Goal: Navigation & Orientation: Find specific page/section

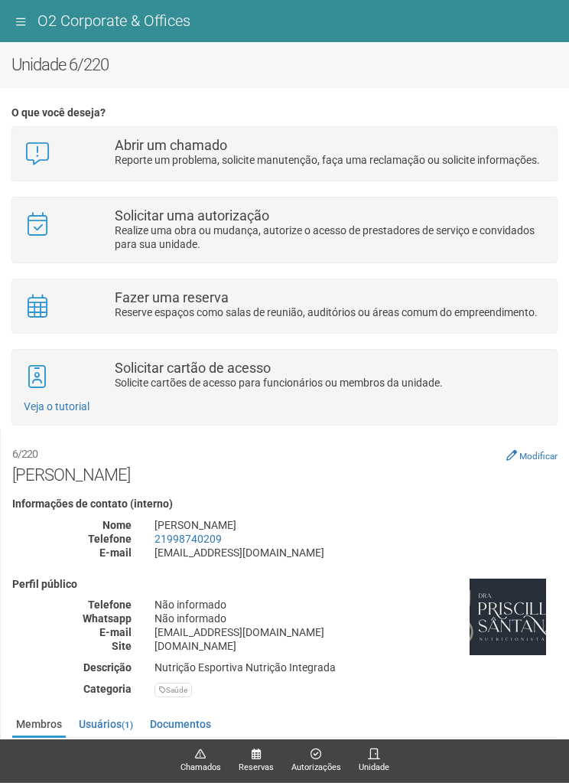
click at [27, 12] on button at bounding box center [20, 21] width 18 height 21
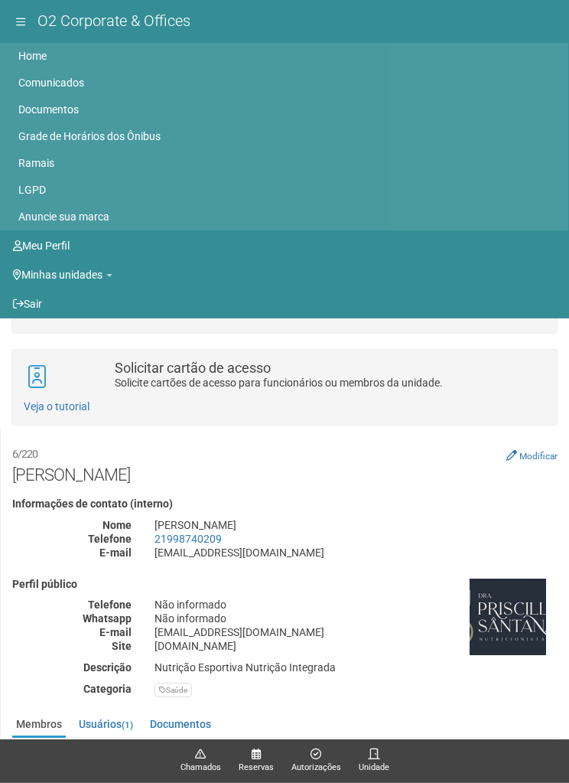
click at [88, 279] on link "Minhas unidades" at bounding box center [277, 274] width 529 height 21
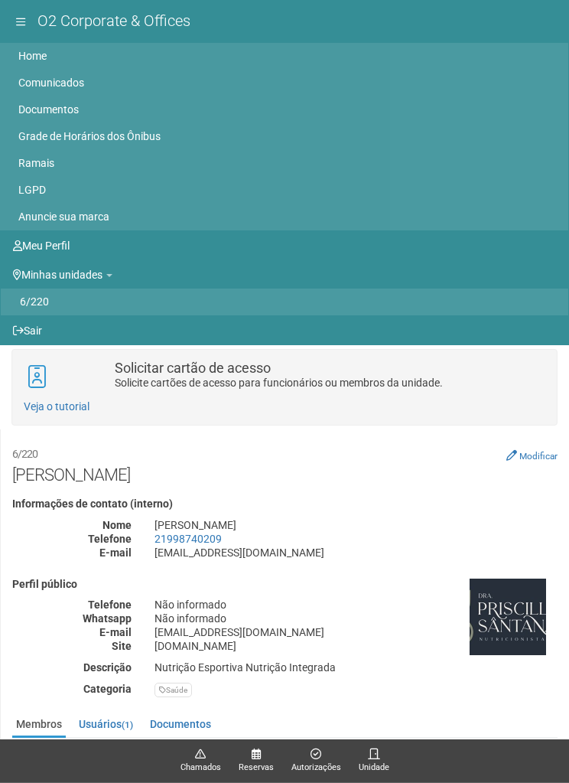
click at [110, 310] on link "6/220" at bounding box center [284, 301] width 529 height 27
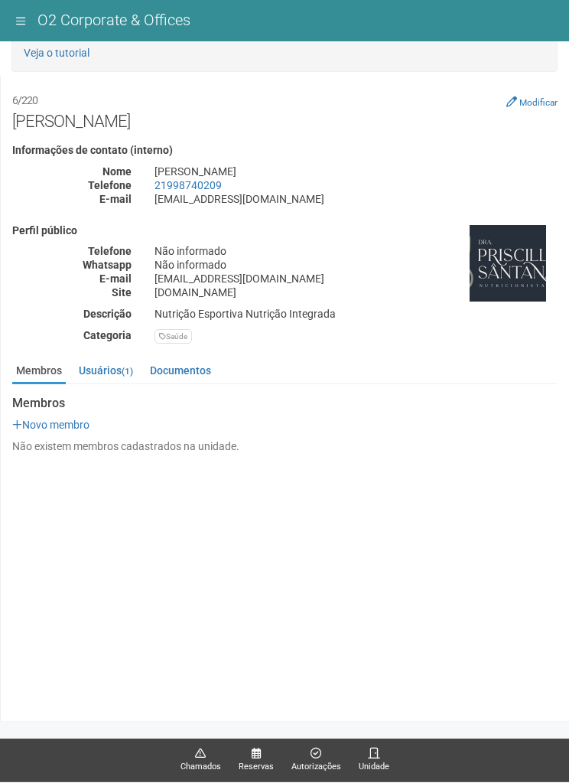
scroll to position [353, 0]
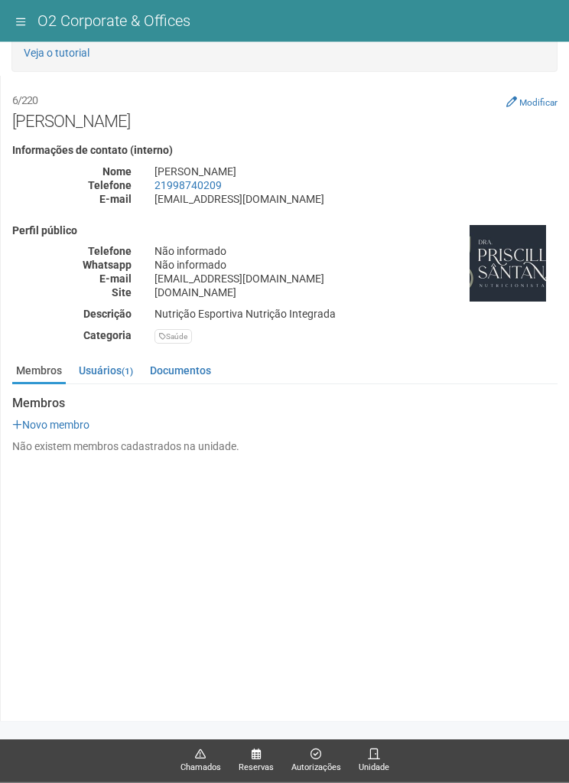
click at [115, 366] on link "Usuários (1)" at bounding box center [106, 371] width 62 height 23
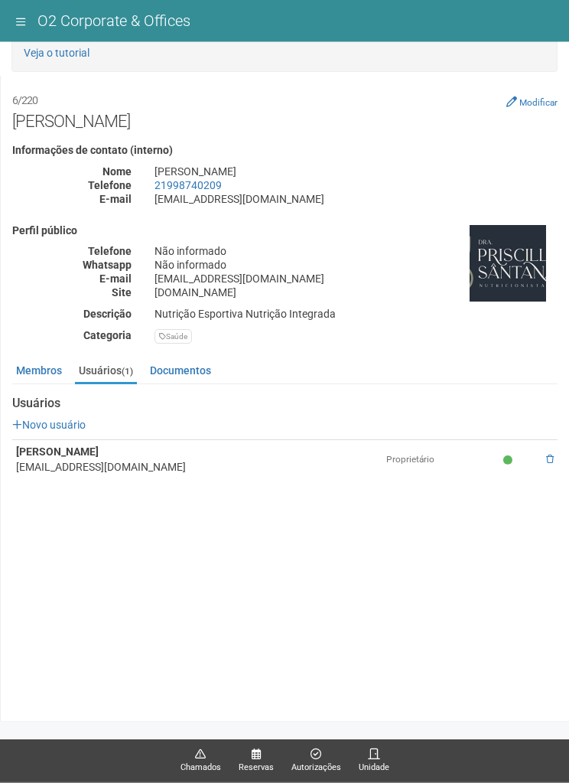
scroll to position [404, 0]
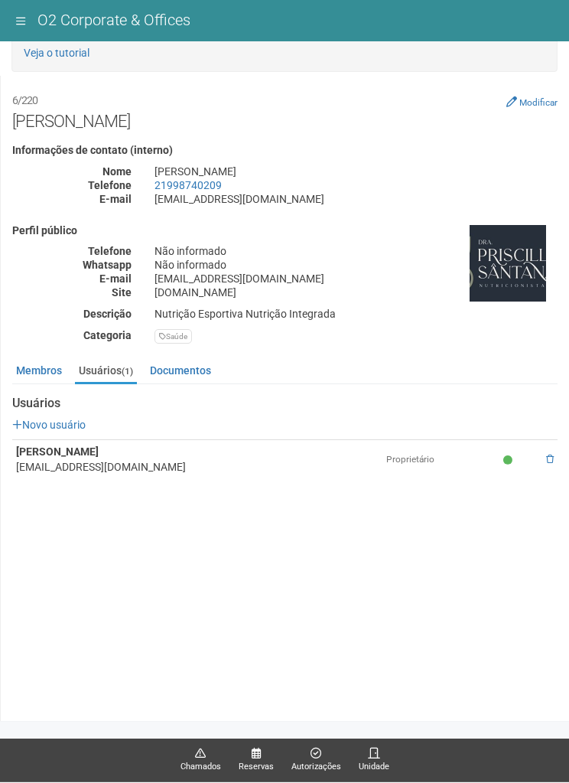
click at [210, 360] on link "Documentos" at bounding box center [180, 371] width 69 height 23
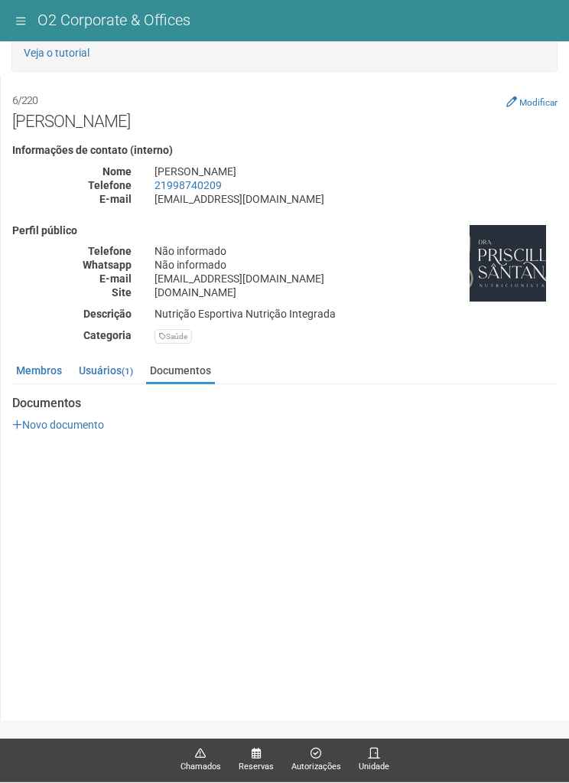
click at [41, 360] on link "Membros" at bounding box center [39, 371] width 54 height 23
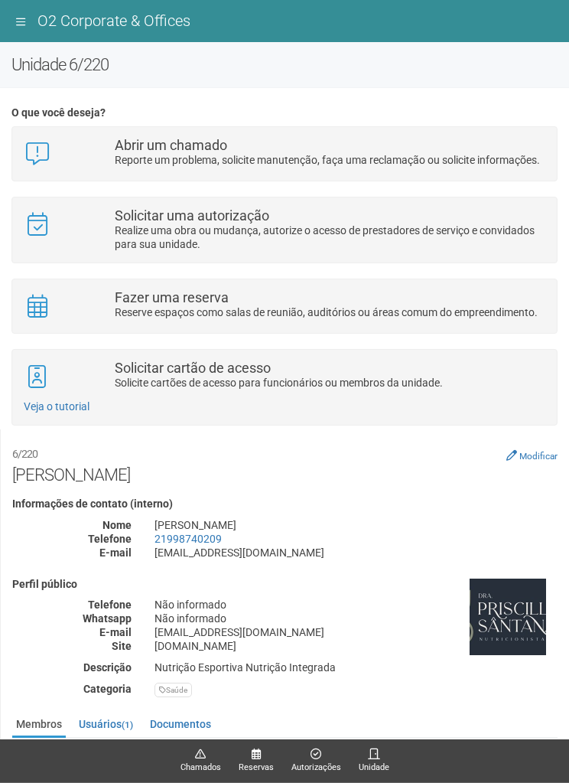
click at [425, 228] on p "Realize uma obra ou mudança, autorize o acesso de prestadores de serviço e conv…" at bounding box center [330, 237] width 431 height 28
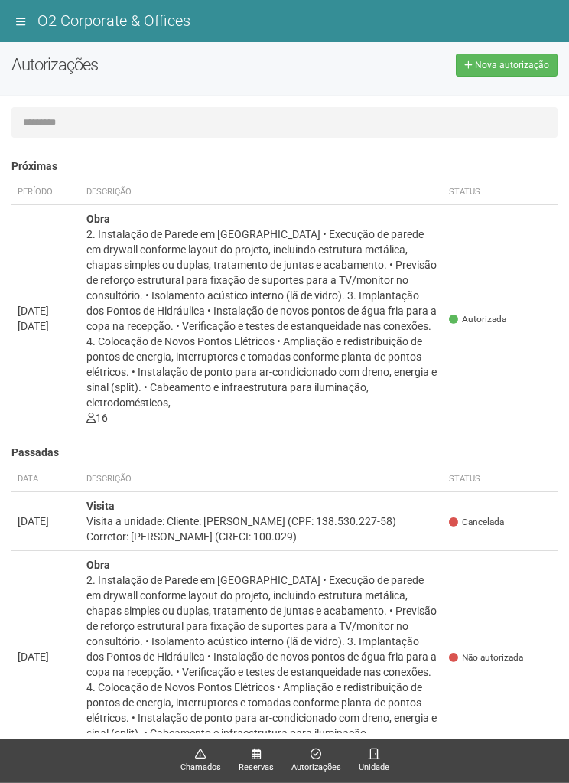
click at [412, 370] on div "2. Instalação de Parede em Drywall • Execução de parede em drywall conforme lay…" at bounding box center [261, 318] width 350 height 184
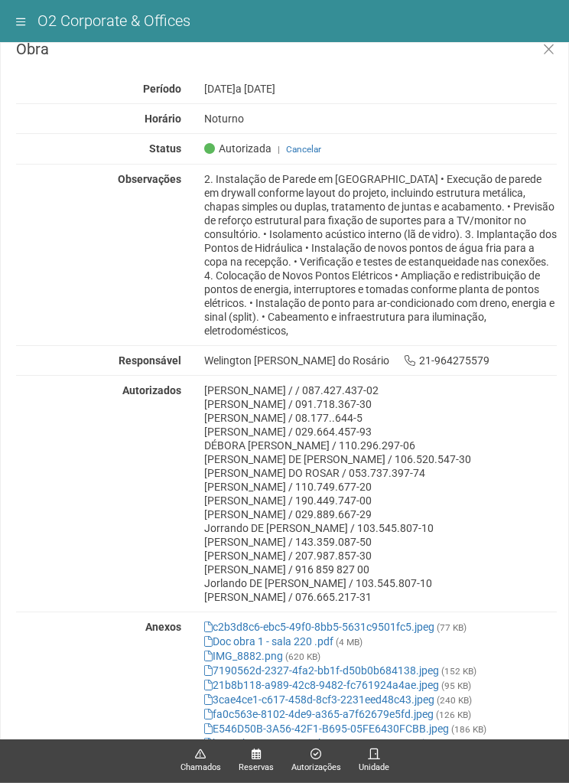
scroll to position [15, 0]
